Goal: Task Accomplishment & Management: Use online tool/utility

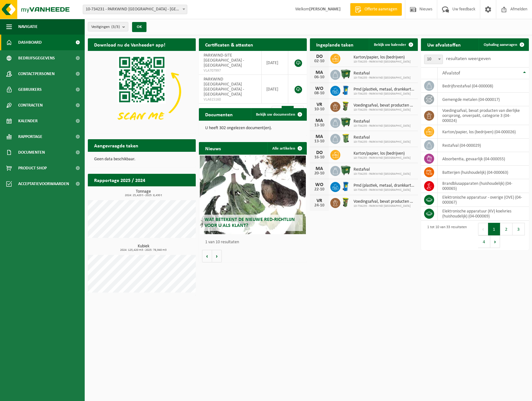
click at [336, 58] on icon at bounding box center [335, 59] width 6 height 6
click at [344, 57] on div "DO 02-10 Karton/papier, los (bedrijven) 10-734235 - PARKWIND NV OOSTENDE" at bounding box center [364, 59] width 108 height 16
click at [516, 44] on span at bounding box center [522, 44] width 13 height 13
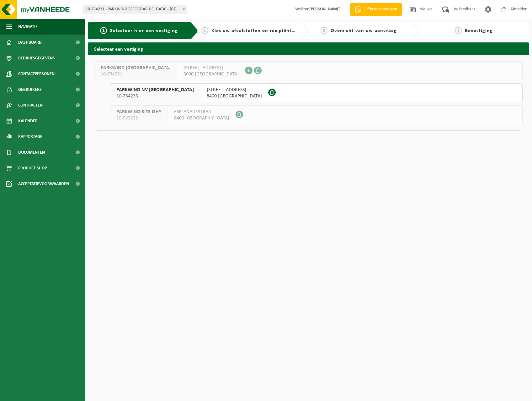
click at [207, 89] on span "ESPLANADESTRAAT 10B" at bounding box center [234, 90] width 55 height 6
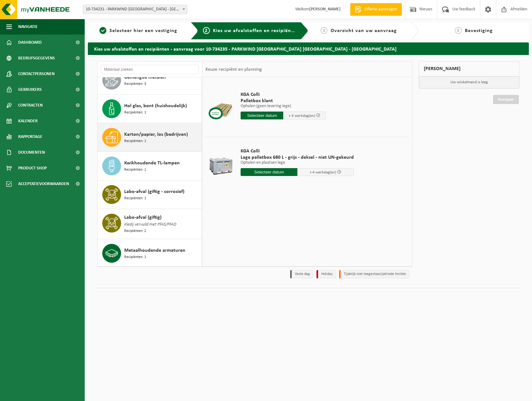
scroll to position [377, 0]
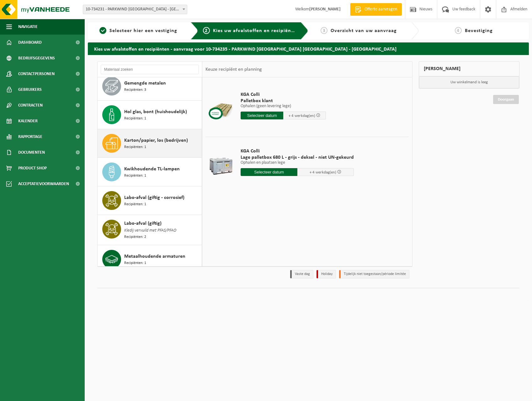
click at [114, 142] on icon at bounding box center [111, 143] width 13 height 12
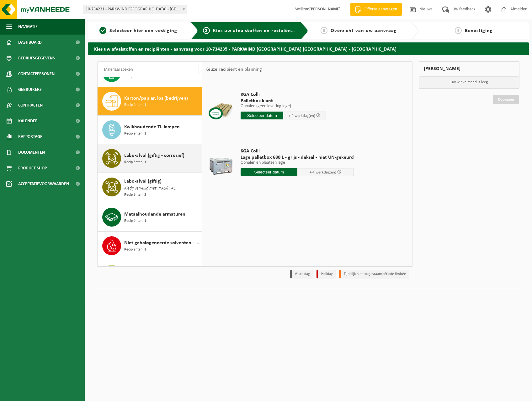
scroll to position [428, 0]
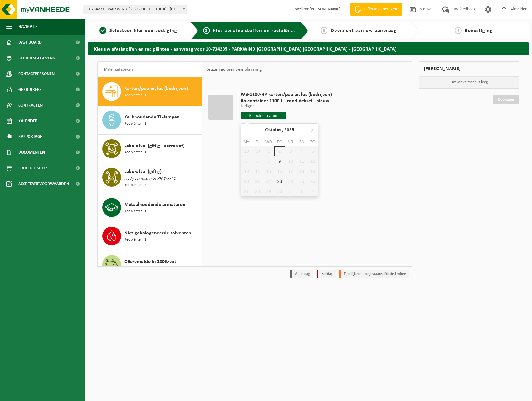
click at [263, 114] on input "text" at bounding box center [264, 115] width 46 height 8
click at [280, 162] on div "9" at bounding box center [279, 161] width 11 height 10
type input "Van 2025-10-09"
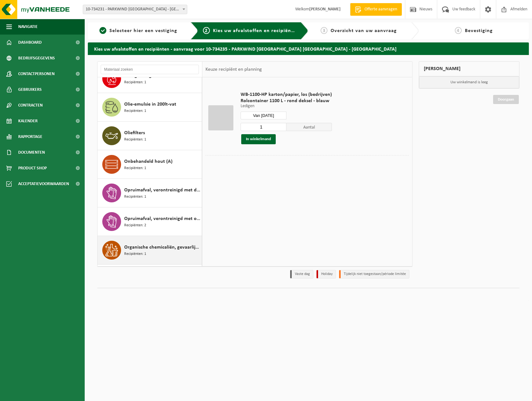
scroll to position [569, 0]
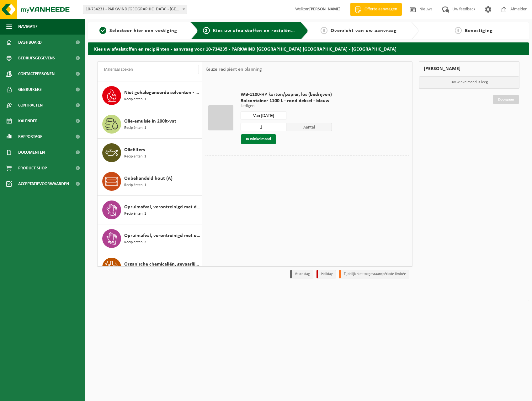
click at [256, 137] on button "In winkelmand" at bounding box center [258, 139] width 35 height 10
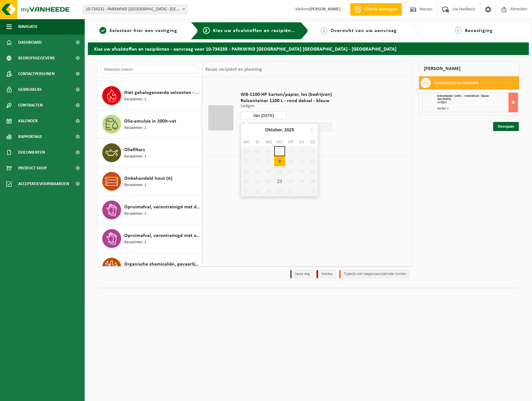
click at [279, 114] on input "Van 2025-10-09" at bounding box center [264, 115] width 46 height 8
click at [268, 149] on div "29 30 1 2 3 4 5 6 7 8 9 10 11 12 13 14 15 16 17 18 19 20 21 22 23 24 25 26 27 2…" at bounding box center [279, 171] width 77 height 50
click at [306, 195] on div "29 30 1 2 3 4 5 6 7 8 9 10 11 12 13 14 15 16 17 18 19 20 21 22 23 24 25 26 27 2…" at bounding box center [279, 171] width 77 height 50
click at [305, 206] on div "WB-1100-HP karton/papier, los (bedrijven) Rolcontainer 1100 L - rond deksel - b…" at bounding box center [307, 171] width 210 height 188
click at [507, 125] on link "Doorgaan" at bounding box center [506, 126] width 26 height 9
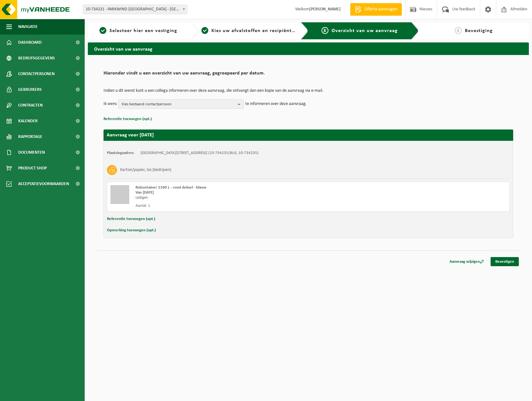
click at [149, 219] on button "Referentie toevoegen (opt.)" at bounding box center [131, 219] width 48 height 8
click at [149, 218] on input "text" at bounding box center [321, 219] width 366 height 9
type input "d"
drag, startPoint x: 138, startPoint y: 219, endPoint x: 223, endPoint y: 240, distance: 86.6
click at [343, 218] on input "Indien vroeger mogelijk, graag zo voorzien, na de ophaling van vandaag 02/10 zi…" at bounding box center [321, 219] width 366 height 9
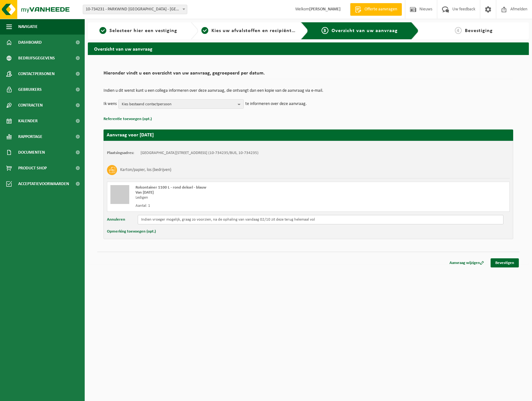
type input "Indien vroeger mogelijk, graag zo voorzien, na de ophaling van vandaag 02/10 zi…"
click at [125, 230] on button "Opmerking toevoegen (opt.)" at bounding box center [131, 231] width 49 height 8
click at [169, 232] on input "text" at bounding box center [321, 231] width 366 height 9
paste input "Indien vroeger mogelijk, graag zo voorzien, na de ophaling van vandaag 02/10 zi…"
type input "Indien vroeger mogelijk, graag zo voorzien, na de ophaling van vandaag 02/10 zi…"
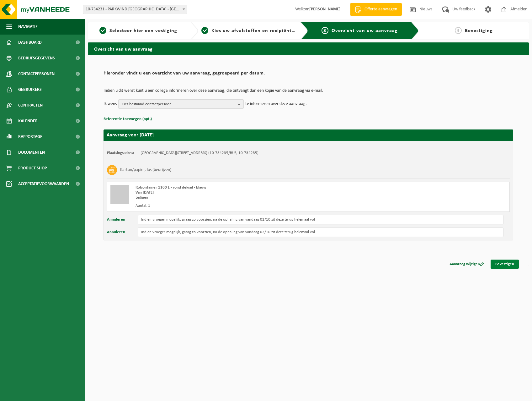
click at [510, 262] on link "Bevestigen" at bounding box center [505, 263] width 28 height 9
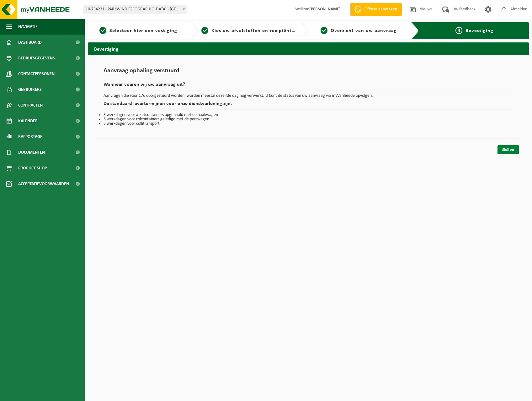
click at [515, 146] on link "Sluiten" at bounding box center [508, 149] width 21 height 9
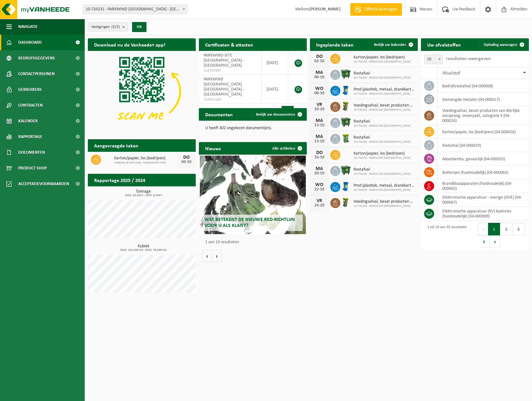
click at [333, 57] on icon at bounding box center [335, 59] width 6 height 6
click at [323, 58] on div "DO" at bounding box center [319, 56] width 13 height 5
click at [414, 41] on span at bounding box center [411, 44] width 13 height 13
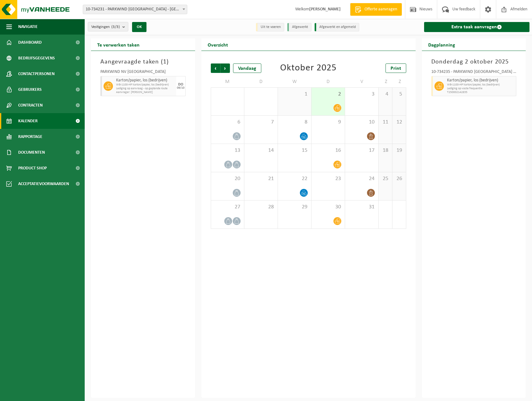
click at [336, 104] on span at bounding box center [338, 108] width 8 height 8
click at [336, 104] on div at bounding box center [337, 108] width 8 height 8
click at [328, 106] on div at bounding box center [328, 108] width 27 height 8
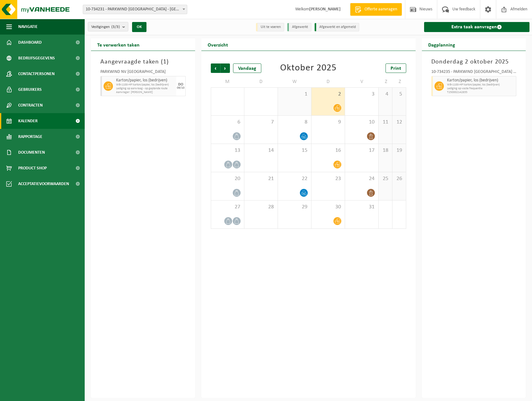
click at [468, 89] on span "Lediging op vaste frequentie" at bounding box center [481, 89] width 68 height 4
click at [240, 69] on div "Vandaag" at bounding box center [247, 67] width 28 height 9
click at [215, 67] on span "Vorige" at bounding box center [215, 67] width 9 height 9
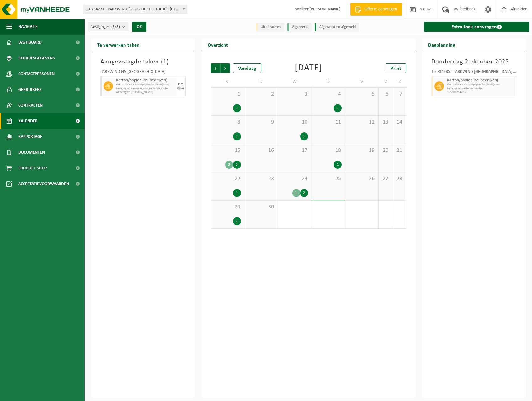
click at [236, 163] on div "3" at bounding box center [237, 164] width 8 height 8
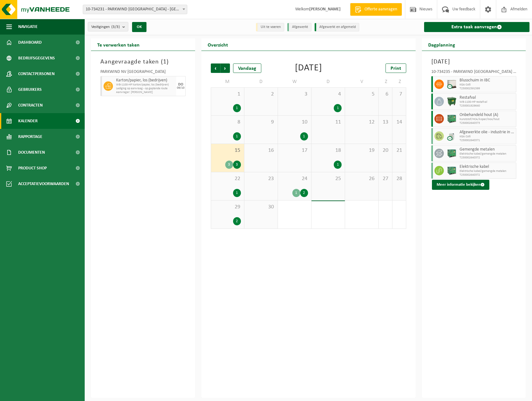
click at [338, 163] on div "1" at bounding box center [338, 164] width 8 height 8
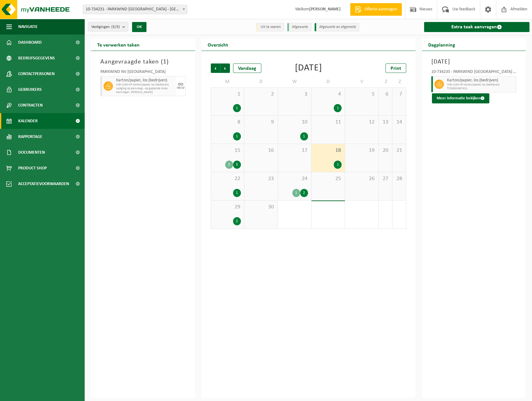
click at [336, 108] on div "1" at bounding box center [338, 108] width 8 height 8
click at [227, 67] on span "Volgende" at bounding box center [225, 67] width 9 height 9
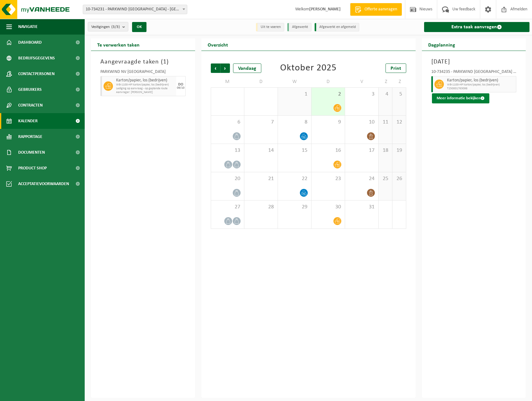
click at [470, 96] on button "Meer informatie bekijken" at bounding box center [460, 98] width 57 height 10
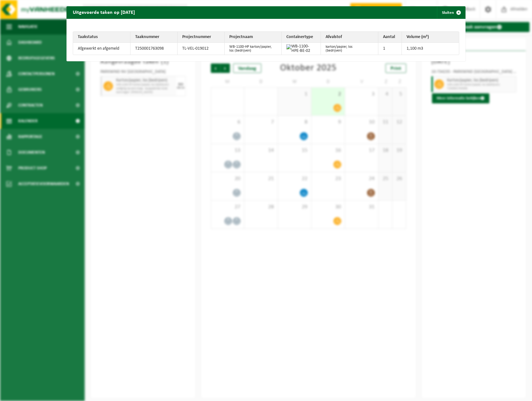
click at [493, 147] on div "Uitgevoerde taken op [DATE] Sluiten Taakstatus Taaknummer Projectnummer Project…" at bounding box center [266, 200] width 532 height 401
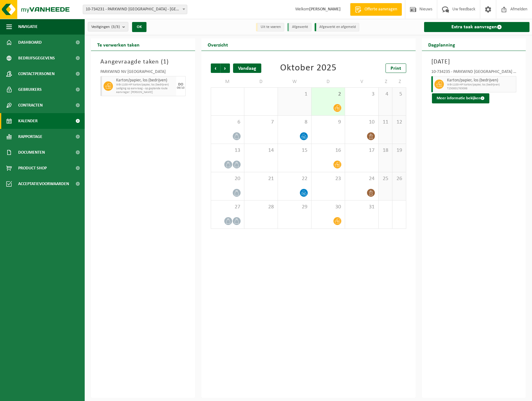
drag, startPoint x: 263, startPoint y: 69, endPoint x: 260, endPoint y: 69, distance: 3.2
click at [260, 69] on div "Vorige Volgende Vandaag" at bounding box center [242, 67] width 63 height 9
click at [258, 68] on div "Vandaag" at bounding box center [247, 67] width 28 height 9
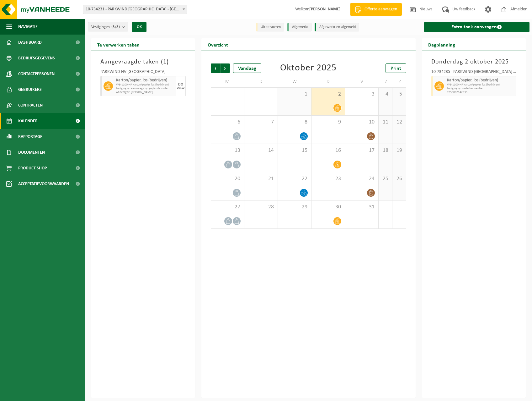
click at [486, 84] on span "WB-1100-HP karton/papier, los (bedrijven)" at bounding box center [481, 85] width 68 height 4
click at [442, 85] on icon at bounding box center [440, 86] width 6 height 5
